Goal: Task Accomplishment & Management: Manage account settings

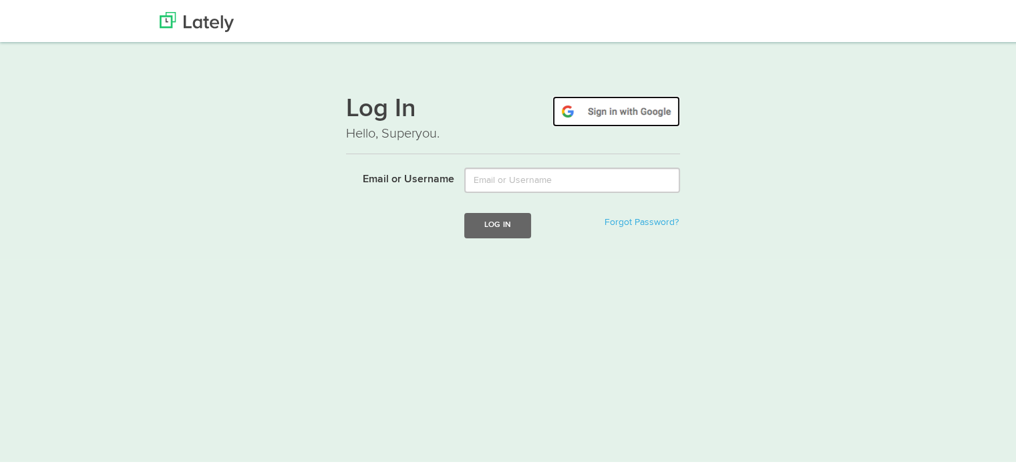
click at [665, 96] on img at bounding box center [617, 109] width 128 height 31
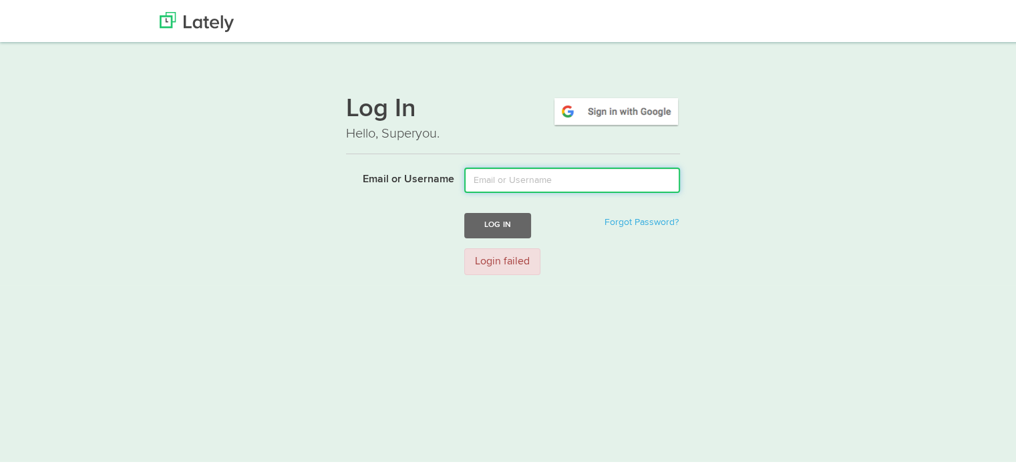
click at [587, 181] on input "Email or Username" at bounding box center [572, 178] width 216 height 25
type input "Hilalbahceci"
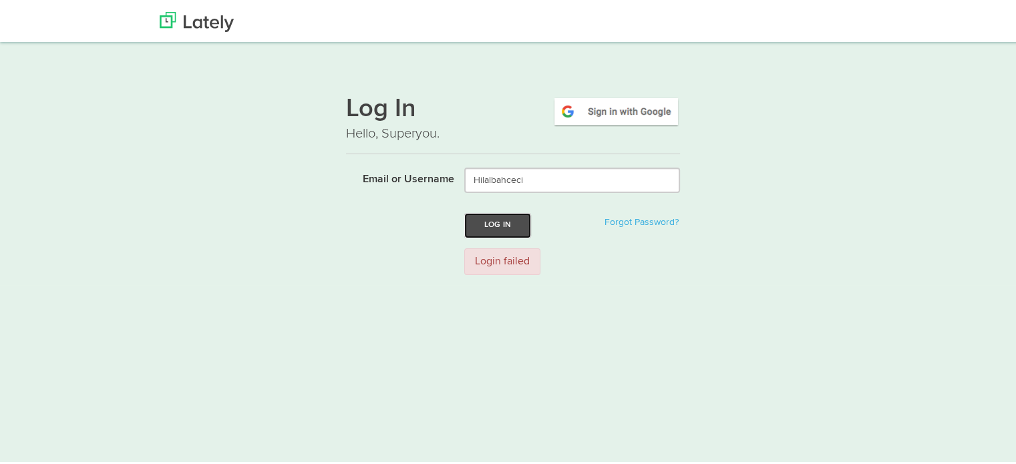
click at [500, 232] on button "Log In" at bounding box center [497, 223] width 67 height 25
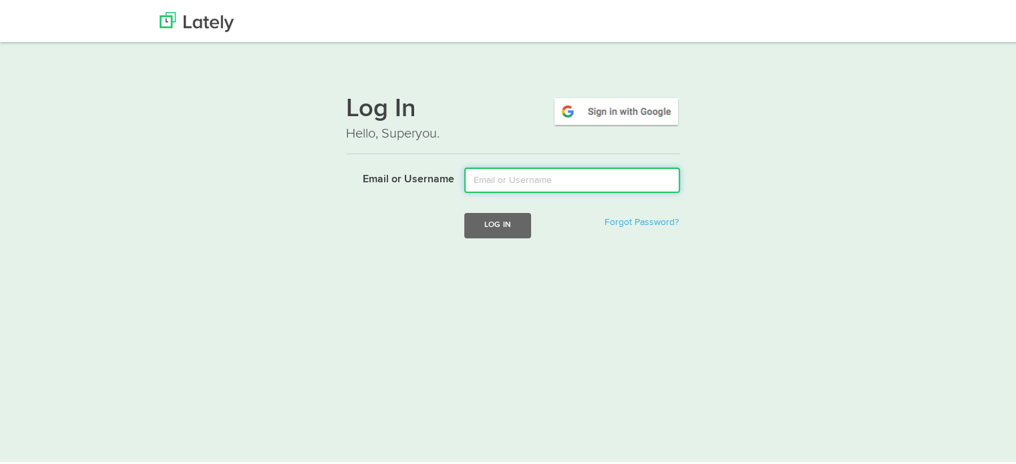
click at [559, 180] on input "Email or Username" at bounding box center [572, 178] width 216 height 25
type input "hilalbahcceci928@gmail.com"
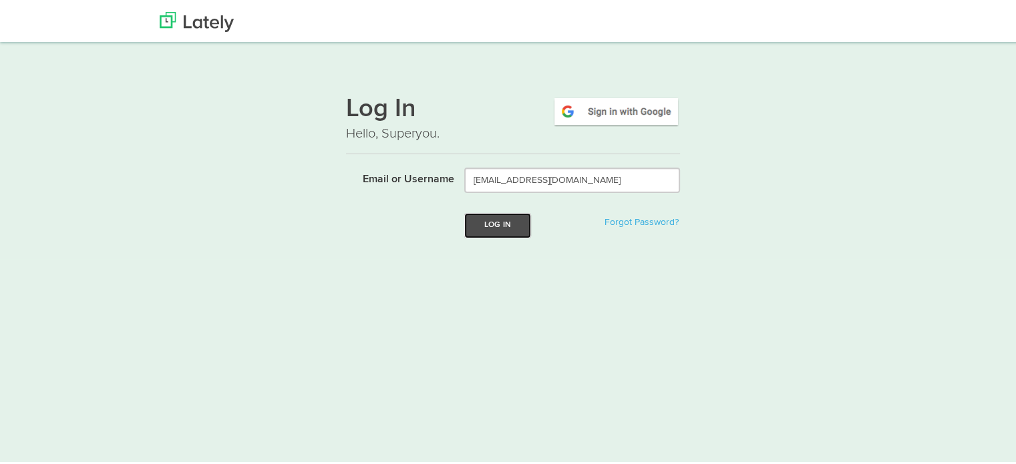
click at [494, 230] on button "Log In" at bounding box center [497, 223] width 67 height 25
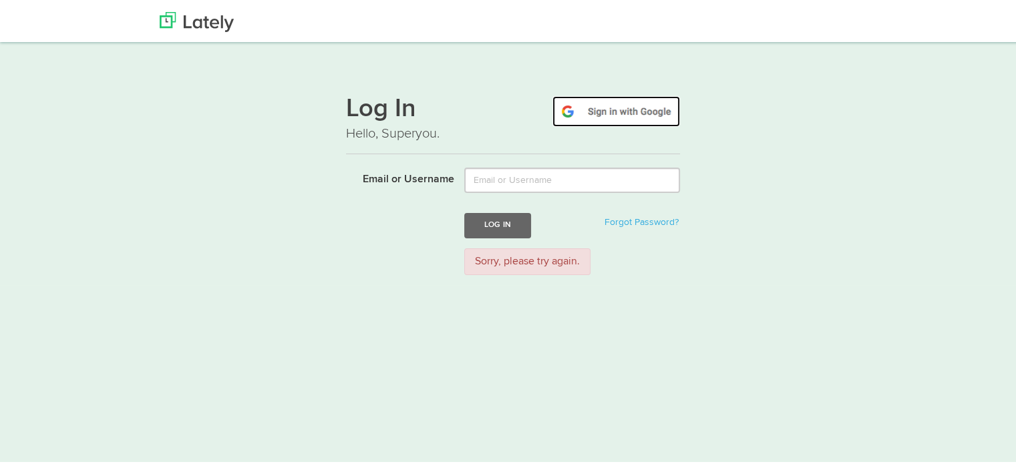
click at [594, 102] on img at bounding box center [617, 109] width 128 height 31
